Goal: Task Accomplishment & Management: Use online tool/utility

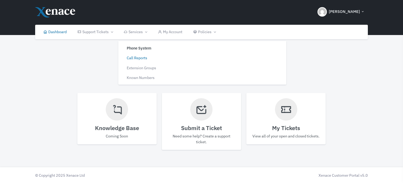
click at [138, 56] on link "Call Reports" at bounding box center [160, 56] width 79 height 10
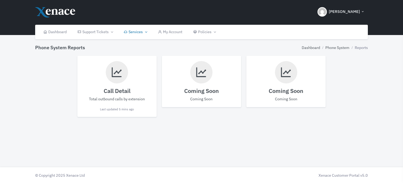
click at [119, 91] on h4 "Call Detail" at bounding box center [117, 90] width 69 height 7
select select
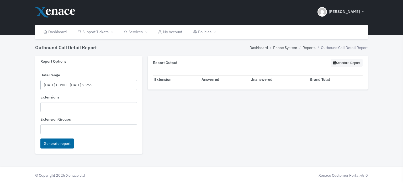
click at [70, 85] on input "[DATE] 00:00 - [DATE] 23:59" at bounding box center [88, 85] width 97 height 10
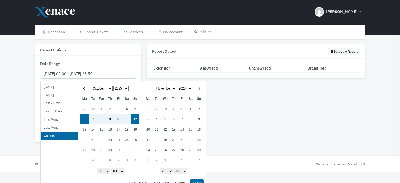
scroll to position [16, 0]
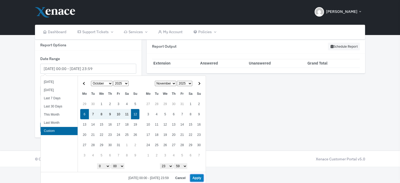
click at [196, 178] on button "Apply" at bounding box center [196, 177] width 13 height 7
type input "[DATE] 00:00 - [DATE] 23:59"
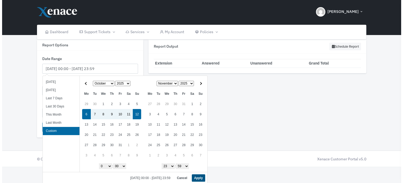
scroll to position [0, 0]
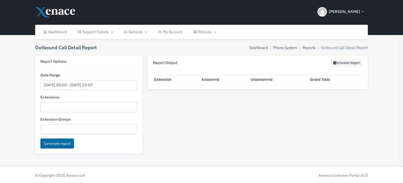
click at [50, 104] on ul at bounding box center [89, 106] width 97 height 8
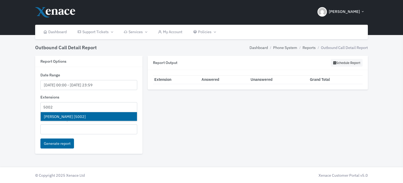
type input "5002"
click at [59, 114] on li "[PERSON_NAME] [5002]" at bounding box center [89, 116] width 97 height 9
select select "5002"
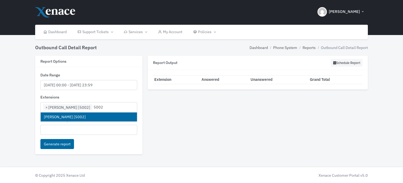
scroll to position [367, 0]
click at [103, 105] on ul "× [PERSON_NAME] [5002] 5002" at bounding box center [89, 106] width 97 height 9
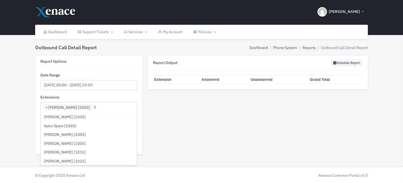
scroll to position [106, 0]
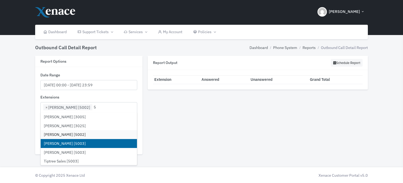
type input "5"
click at [74, 143] on li "[PERSON_NAME] [5003]" at bounding box center [89, 143] width 97 height 9
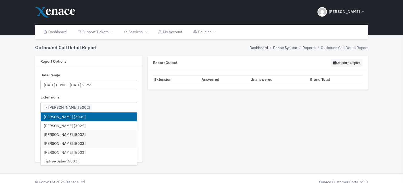
click at [100, 111] on input "5" at bounding box center [97, 114] width 6 height 6
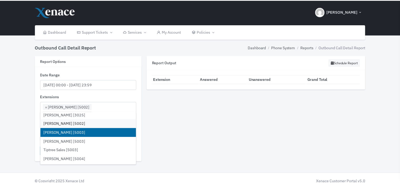
scroll to position [132, 0]
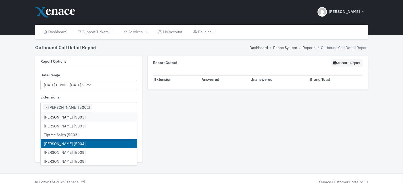
click at [73, 143] on li "[PERSON_NAME] [5004]" at bounding box center [89, 143] width 97 height 9
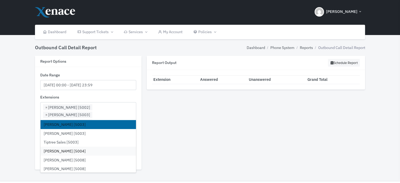
click at [97, 119] on input "5" at bounding box center [97, 122] width 6 height 6
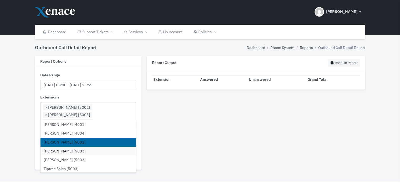
scroll to position [0, 0]
type input "60"
click at [63, 140] on li "[PERSON_NAME] [6002]" at bounding box center [87, 141] width 95 height 9
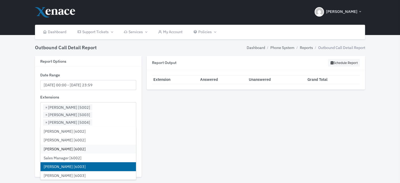
click at [71, 165] on li "[PERSON_NAME] [6003]" at bounding box center [87, 166] width 95 height 9
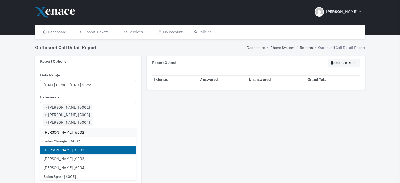
scroll to position [26, 0]
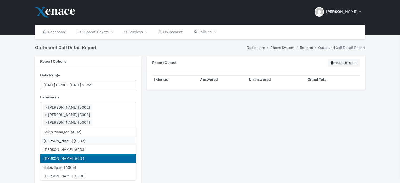
click at [70, 158] on li "[PERSON_NAME] [6004]" at bounding box center [87, 158] width 95 height 9
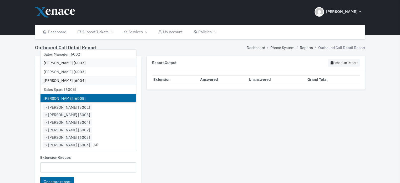
click at [53, 128] on ul "× [PERSON_NAME] [5002] × [PERSON_NAME] [5003] × [PERSON_NAME] [5004] × [PERSON_…" at bounding box center [87, 125] width 95 height 46
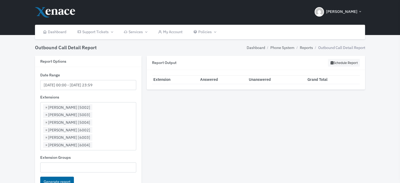
type input "[PERSON_NAME] [6004]"
click at [70, 96] on li "No results found" at bounding box center [87, 97] width 95 height 9
click at [82, 142] on input "[PERSON_NAME] [6004]" at bounding box center [73, 145] width 60 height 6
click at [81, 142] on input "[PERSON_NAME] [6004]" at bounding box center [73, 145] width 60 height 6
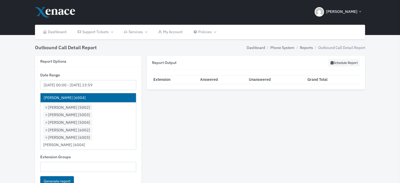
type input "[PERSON_NAME] [6004]"
click at [58, 97] on li "[PERSON_NAME] [6004]" at bounding box center [87, 97] width 95 height 9
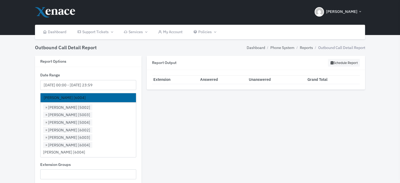
click at [87, 149] on input "[PERSON_NAME] [6004]" at bounding box center [71, 152] width 57 height 6
drag, startPoint x: 85, startPoint y: 129, endPoint x: 37, endPoint y: 128, distance: 47.3
click at [38, 128] on div "Date Range [DATE] 00:00 - [DATE] 23:59 Extensions All Extensions Phone System A…" at bounding box center [88, 133] width 106 height 132
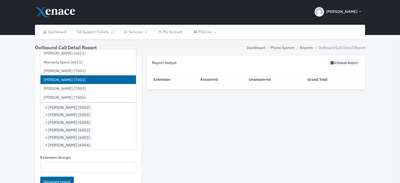
scroll to position [1091, 0]
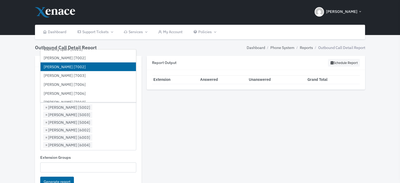
click at [71, 67] on li "[PERSON_NAME] [7002]" at bounding box center [87, 66] width 95 height 9
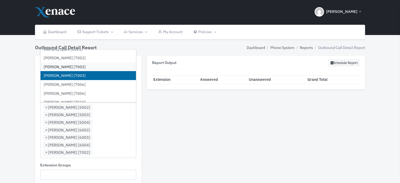
click at [69, 74] on li "[PERSON_NAME] [7003]" at bounding box center [87, 75] width 95 height 9
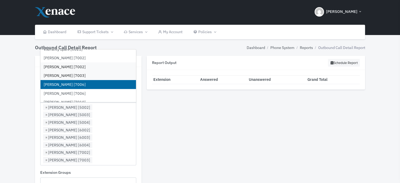
click at [74, 84] on li "[PERSON_NAME] [7006]" at bounding box center [87, 84] width 95 height 9
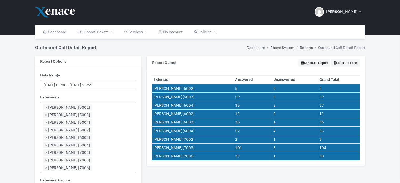
drag, startPoint x: 364, startPoint y: 156, endPoint x: 153, endPoint y: 82, distance: 223.3
click at [153, 82] on div "Extension Answered Unanswered Grand Total [PERSON_NAME] [5002] 5 0 5 [PERSON_NA…" at bounding box center [256, 117] width 218 height 95
copy table
